Goal: Transaction & Acquisition: Purchase product/service

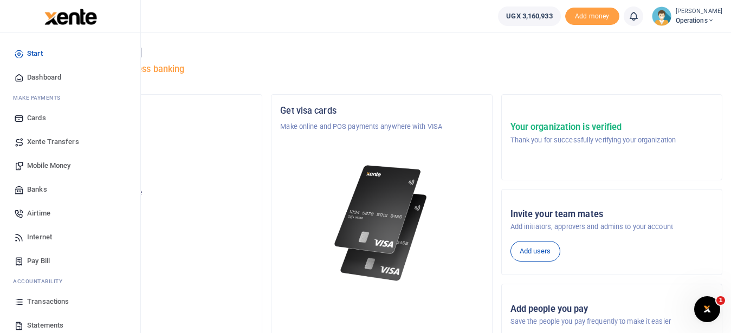
click at [51, 300] on span "Transactions" at bounding box center [48, 301] width 42 height 11
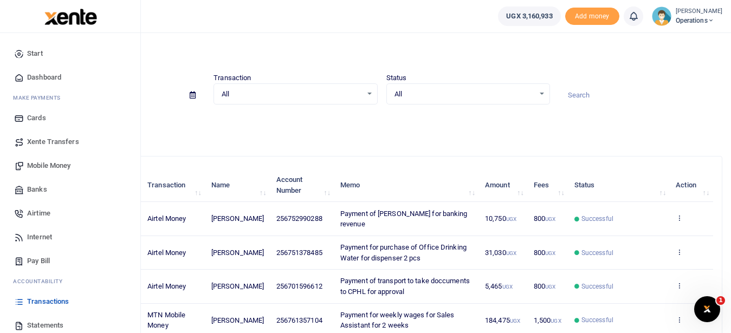
click at [66, 301] on span "Transactions" at bounding box center [48, 301] width 42 height 11
click at [45, 167] on span "Mobile Money" at bounding box center [48, 165] width 43 height 11
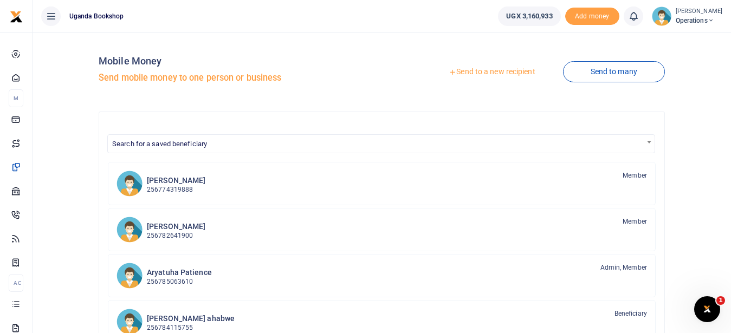
click at [533, 72] on link "Send to a new recipient" at bounding box center [491, 71] width 141 height 19
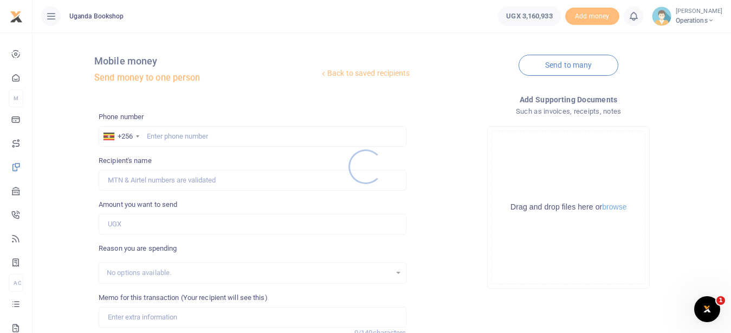
click at [171, 139] on div at bounding box center [365, 166] width 731 height 333
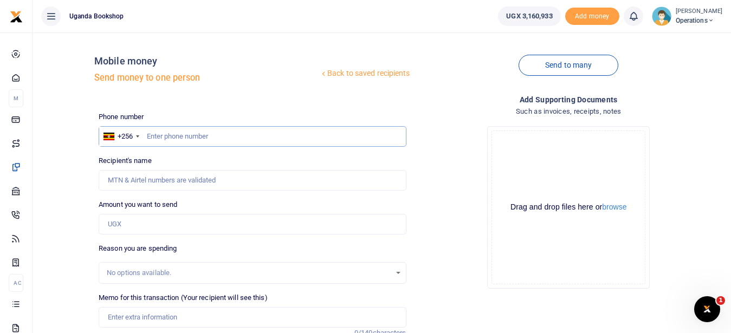
click at [171, 132] on input "text" at bounding box center [252, 136] width 307 height 21
type input "0754569129"
click at [123, 218] on input "Amount you want to send" at bounding box center [252, 224] width 307 height 21
type input "50,000"
type input "[PERSON_NAME]"
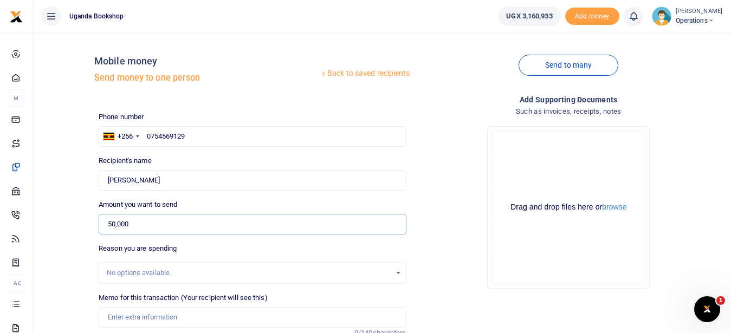
type input "50,000"
click at [136, 322] on input "Memo for this transaction (Your recipient will see this)" at bounding box center [252, 317] width 307 height 21
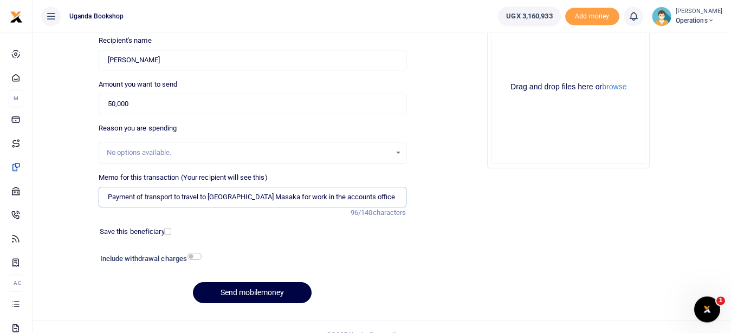
scroll to position [136, 0]
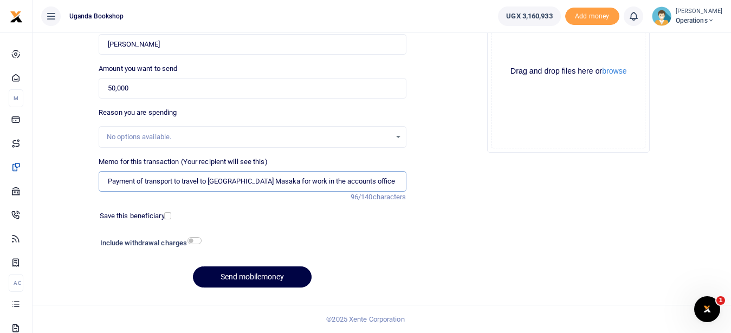
type input "Payment of transport to travel to Nabugabo Holiday Centre Masaka for work in th…"
click at [197, 239] on input "checkbox" at bounding box center [194, 240] width 14 height 7
checkbox input "true"
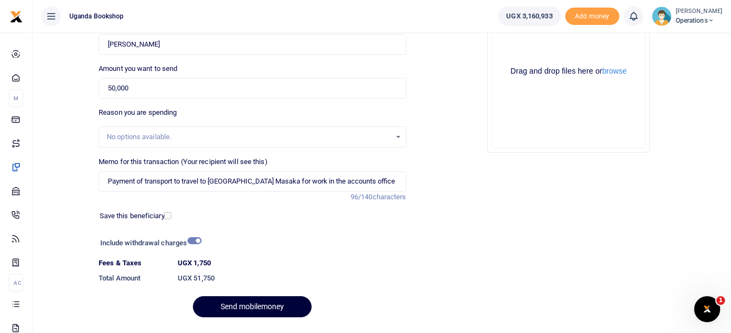
click at [255, 310] on button "Send mobilemoney" at bounding box center [252, 306] width 119 height 21
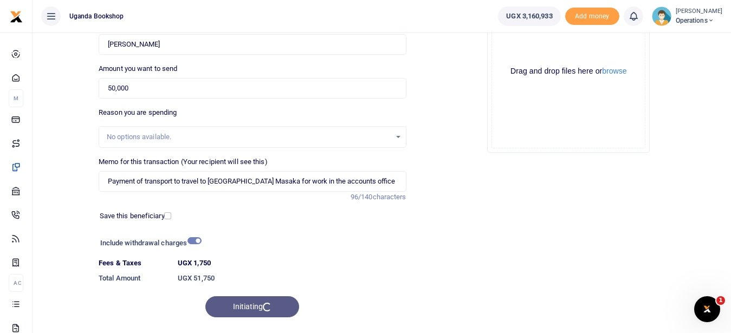
click at [255, 310] on div "Initiating" at bounding box center [252, 306] width 307 height 21
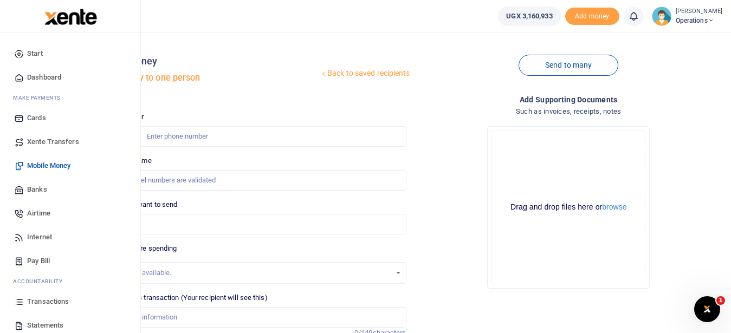
click at [56, 298] on span "Transactions" at bounding box center [48, 301] width 42 height 11
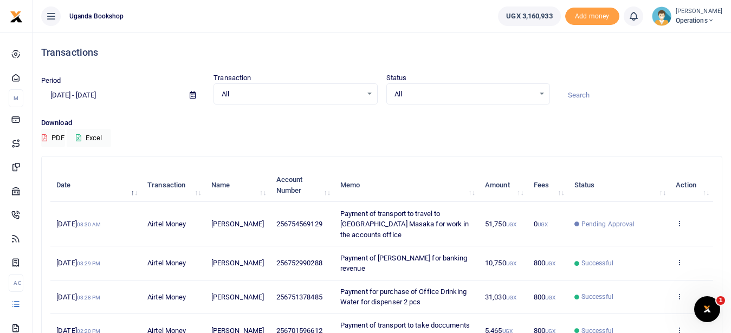
click at [675, 222] on td "View details Send again" at bounding box center [690, 224] width 43 height 44
click at [681, 222] on icon at bounding box center [678, 223] width 7 height 8
click at [655, 243] on link "View details" at bounding box center [639, 241] width 86 height 15
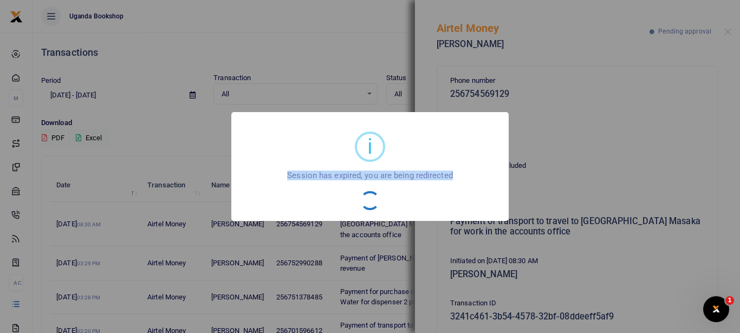
click at [730, 206] on div "i × Session has expired, you are being redirected OK No Cancel" at bounding box center [370, 166] width 740 height 333
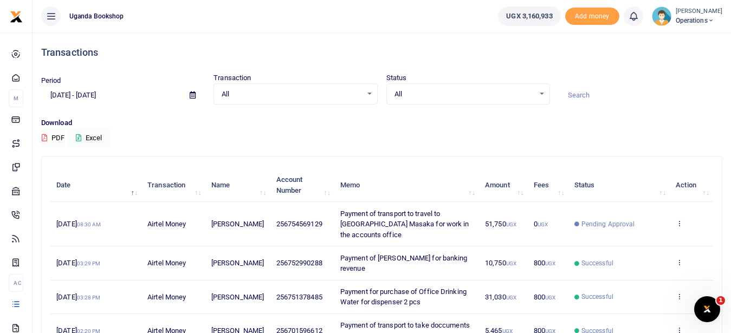
click at [679, 225] on icon at bounding box center [678, 223] width 7 height 8
click at [656, 239] on link "View details" at bounding box center [639, 241] width 86 height 15
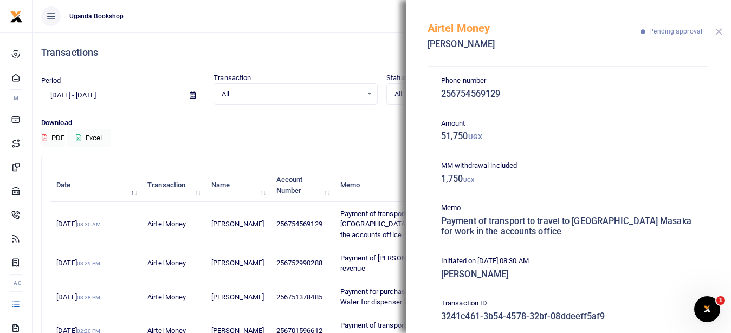
click at [717, 32] on button "Close" at bounding box center [718, 31] width 7 height 7
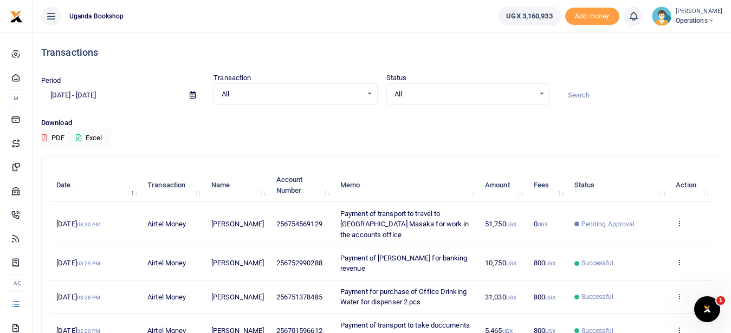
click at [681, 223] on icon at bounding box center [678, 223] width 7 height 8
click at [636, 262] on link "Send again" at bounding box center [639, 265] width 86 height 15
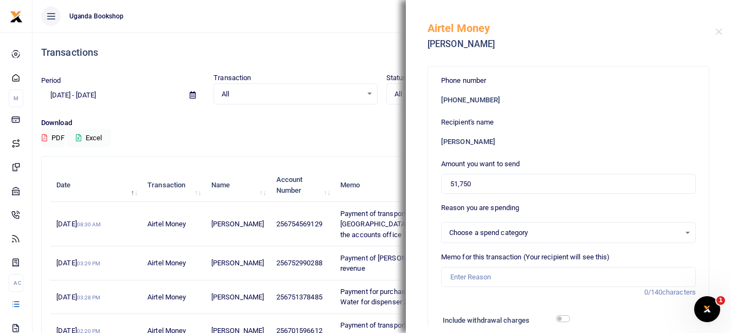
select select
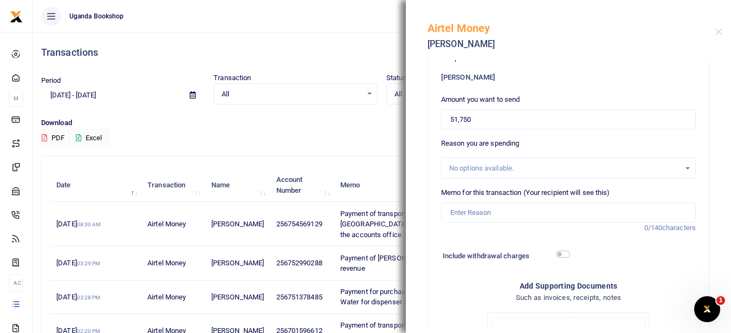
scroll to position [70, 0]
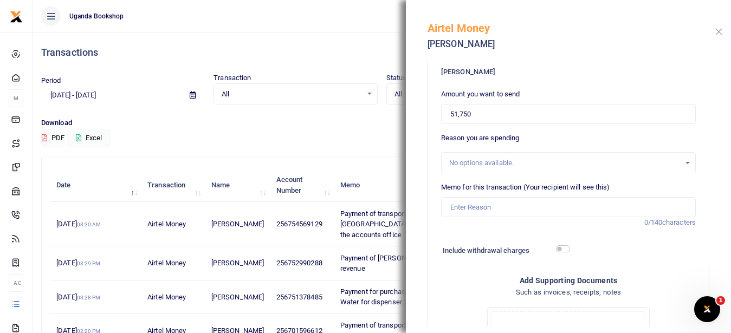
click at [717, 34] on button "Close" at bounding box center [718, 31] width 7 height 7
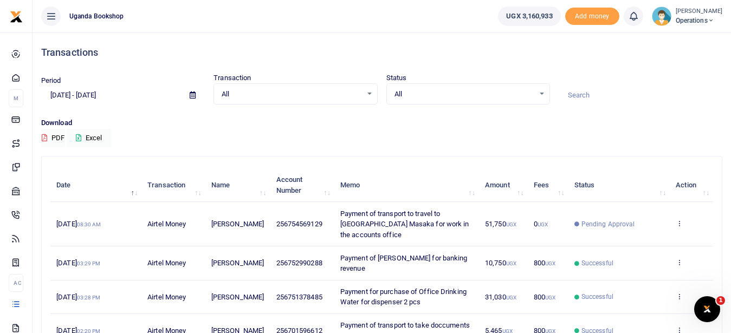
click at [517, 122] on p "Download" at bounding box center [381, 123] width 681 height 11
click at [677, 220] on icon at bounding box center [678, 223] width 7 height 8
click at [630, 269] on link "Send again" at bounding box center [639, 265] width 86 height 15
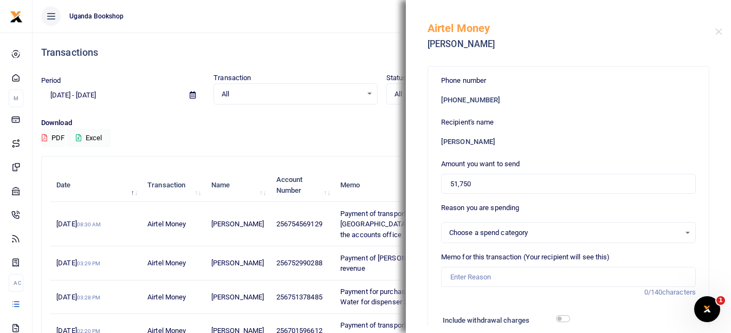
select select
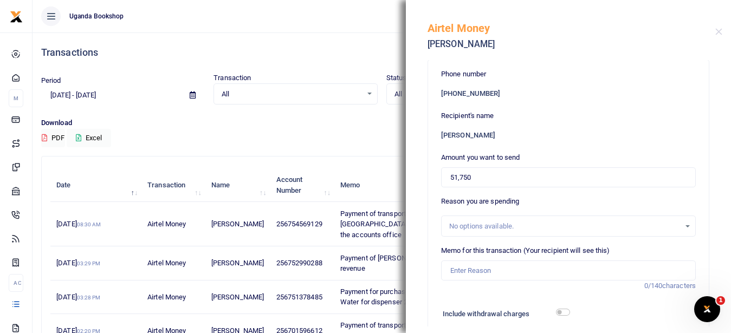
scroll to position [0, 0]
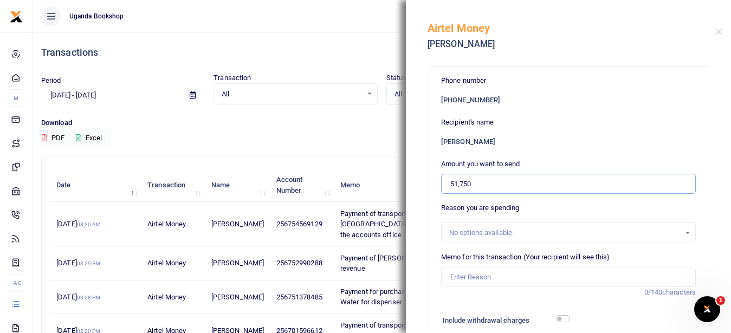
drag, startPoint x: 475, startPoint y: 183, endPoint x: 447, endPoint y: 184, distance: 28.2
click at [447, 184] on input "51,750" at bounding box center [568, 184] width 255 height 21
click at [344, 139] on div "Download PDF Excel" at bounding box center [381, 133] width 681 height 30
click at [346, 129] on div "Download PDF Excel" at bounding box center [381, 133] width 681 height 30
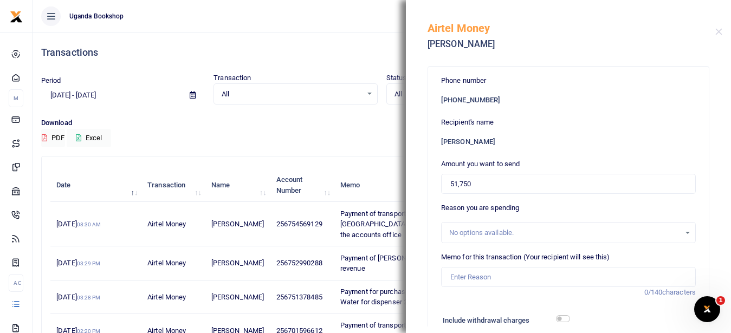
click at [270, 126] on p "Download" at bounding box center [381, 123] width 681 height 11
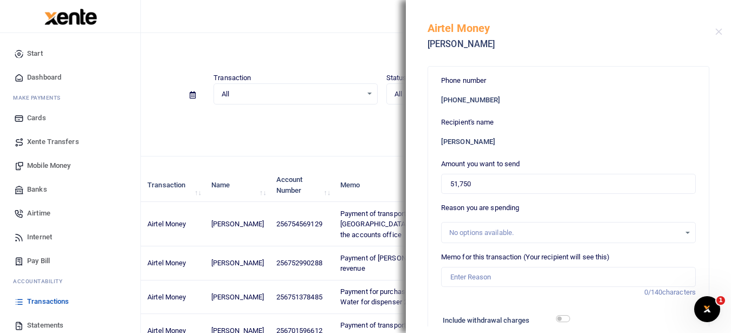
click at [38, 167] on span "Mobile Money" at bounding box center [48, 165] width 43 height 11
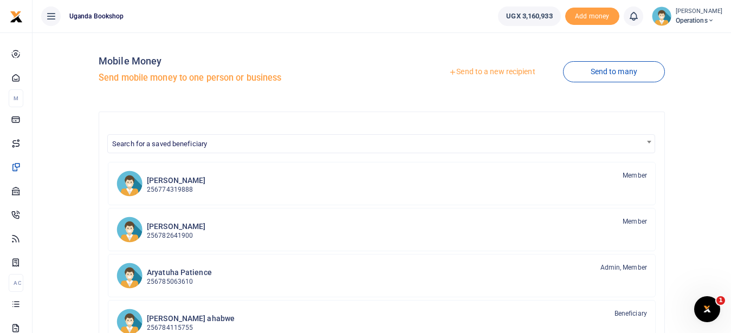
click at [466, 71] on link "Send to a new recipient" at bounding box center [491, 71] width 141 height 19
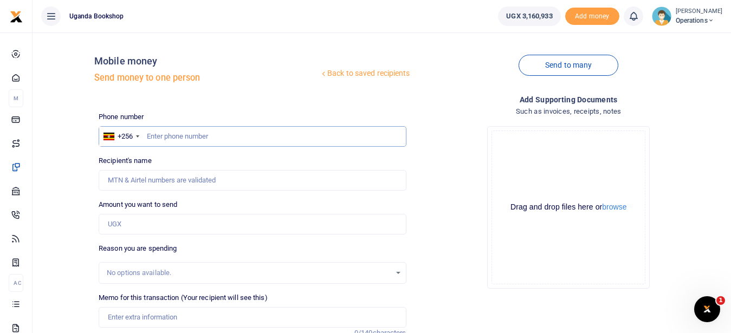
click at [181, 145] on input "text" at bounding box center [252, 136] width 307 height 21
type input "0754569129"
type input "Samuel Ahimbisibwe"
type input "0754569129"
click at [131, 222] on input "Amount you want to send" at bounding box center [252, 224] width 307 height 21
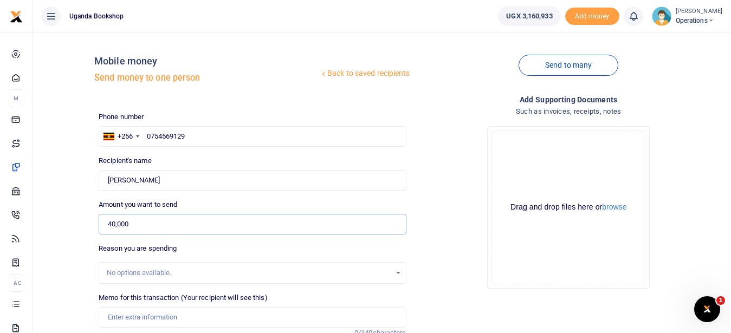
type input "40,000"
click at [130, 313] on input "Memo for this transaction (Your recipient will see this)" at bounding box center [252, 317] width 307 height 21
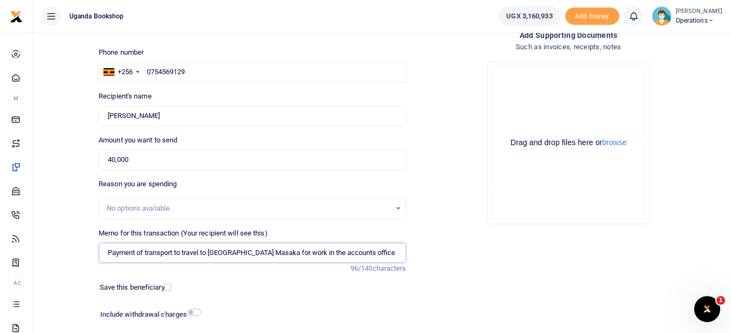
scroll to position [136, 0]
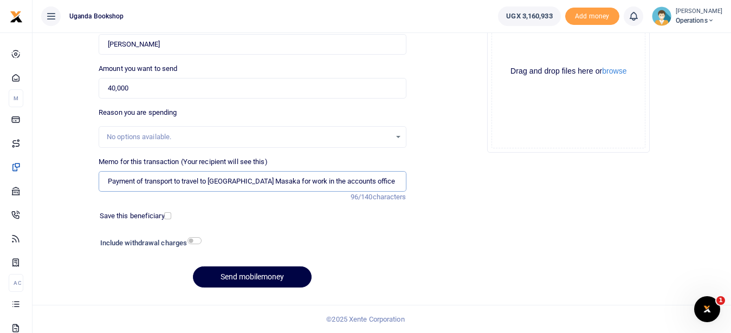
type input "Payment of transport to travel to Nabugabo Holiday Centre Masaka for work in th…"
click at [199, 240] on input "checkbox" at bounding box center [194, 240] width 14 height 7
checkbox input "true"
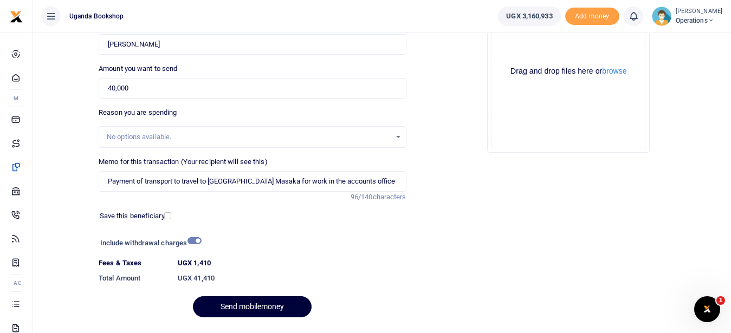
click at [245, 309] on button "Send mobilemoney" at bounding box center [252, 306] width 119 height 21
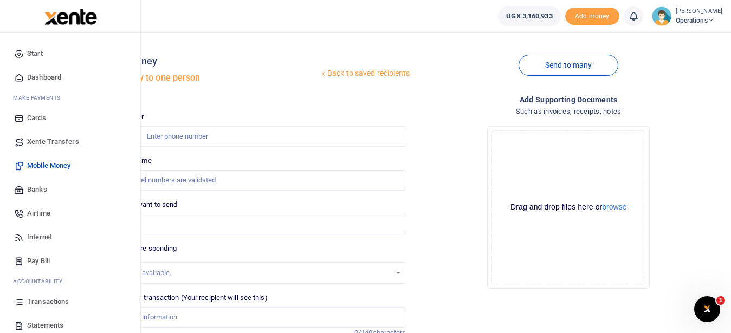
click at [68, 302] on span "Transactions" at bounding box center [48, 301] width 42 height 11
